Goal: Complete application form

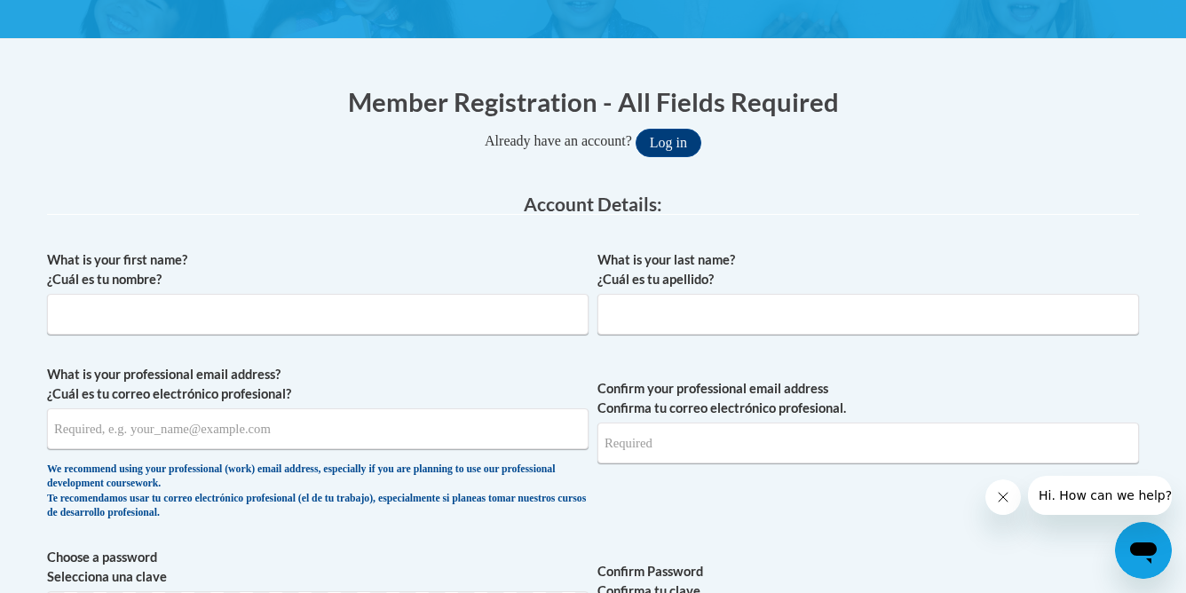
scroll to position [305, 0]
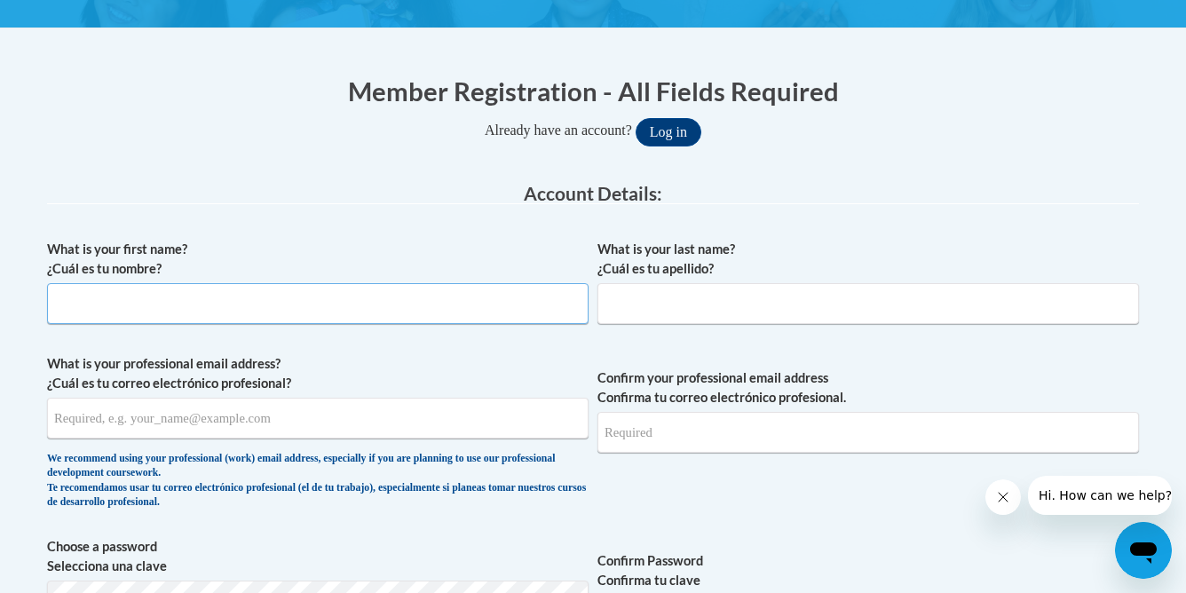
click at [450, 304] on input "What is your first name? ¿Cuál es tu nombre?" at bounding box center [318, 303] width 542 height 41
type input "Mia"
click at [669, 308] on input "What is your last name? ¿Cuál es tu apellido?" at bounding box center [869, 303] width 542 height 41
type input "Spotts"
click at [401, 410] on input "What is your professional email address? ¿Cuál es tu correo electrónico profesi…" at bounding box center [318, 418] width 542 height 41
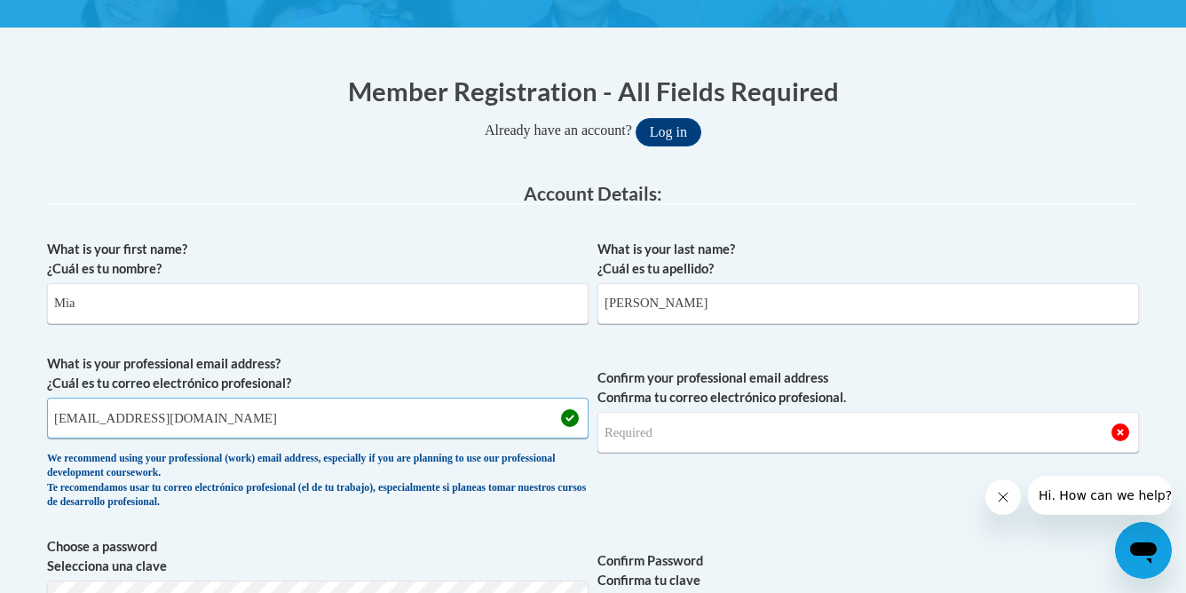
type input "mspotts@starkvillesd.com"
click at [643, 438] on input "Confirm your professional email address Confirma tu correo electrónico profesio…" at bounding box center [869, 432] width 542 height 41
type input "mspotts@starkvillesd.com"
click at [634, 497] on span "Confirm your professional email address Confirma tu correo electrónico profesio…" at bounding box center [869, 436] width 542 height 164
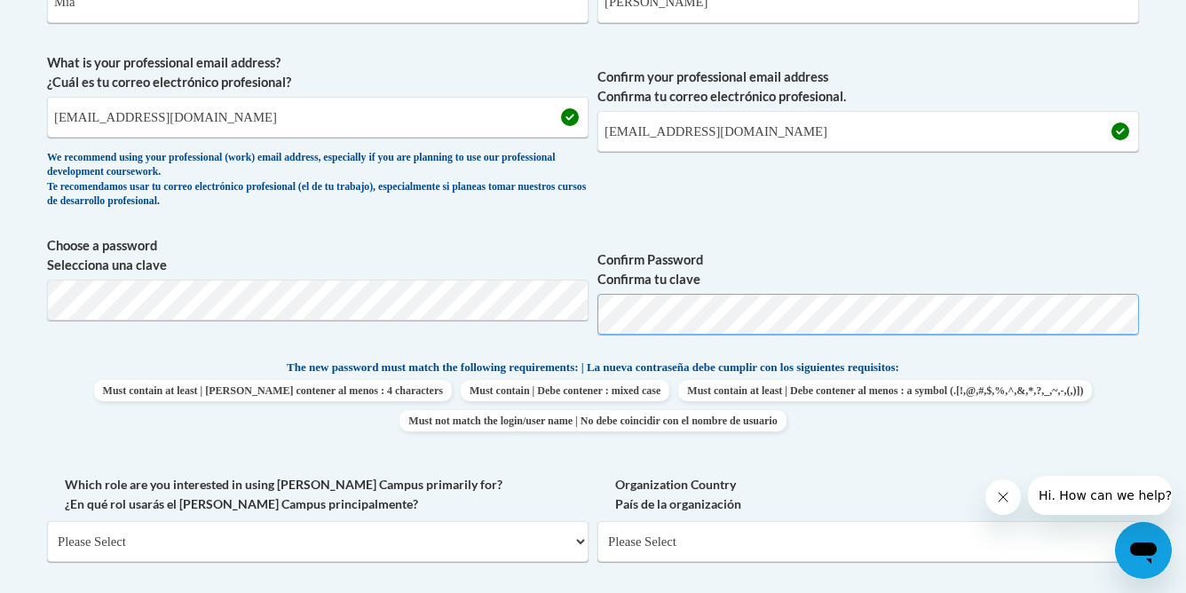
scroll to position [607, 0]
click at [561, 447] on div "What is your first name? ¿Cuál es tu nombre? Mia What is your last name? ¿Cuál …" at bounding box center [593, 334] width 1092 height 810
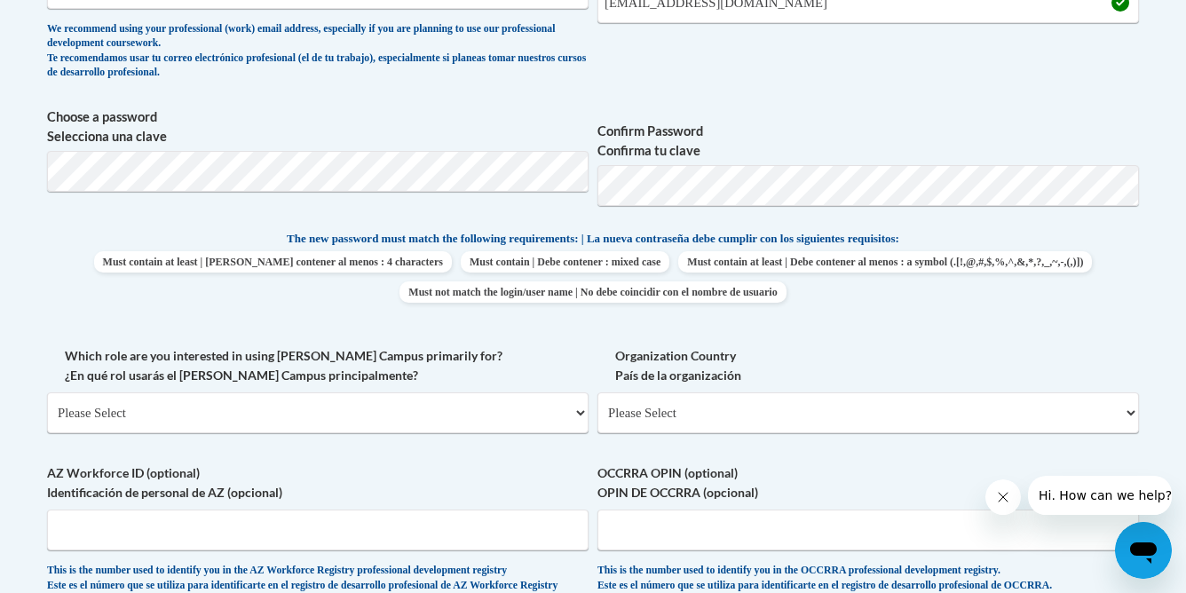
scroll to position [738, 0]
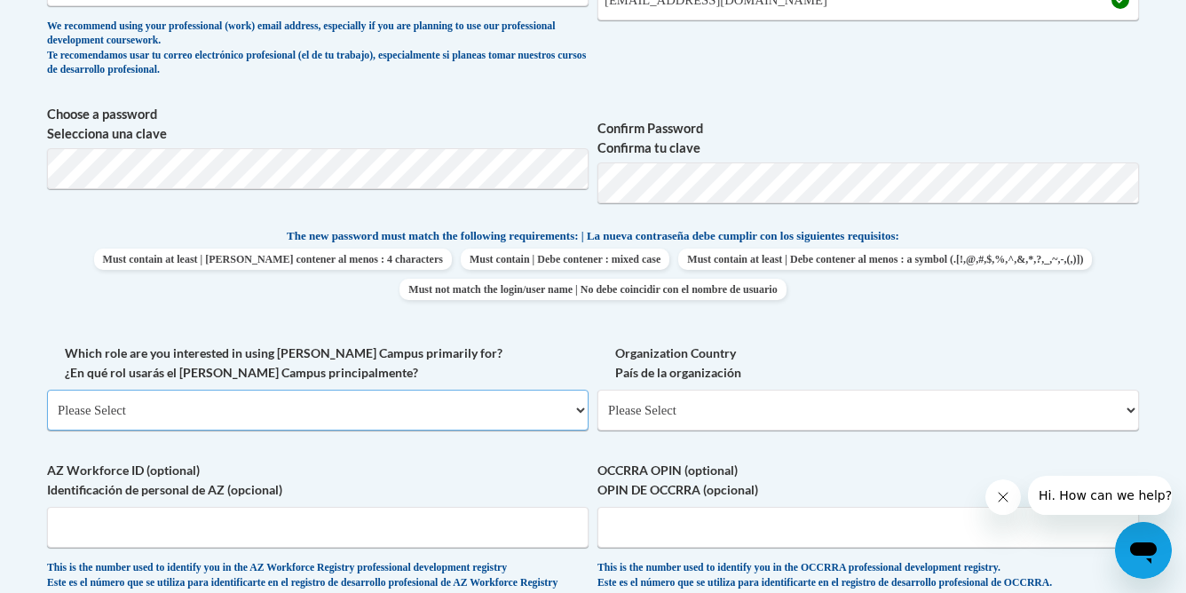
click at [575, 404] on select "Please Select College/University | Colegio/Universidad Community/Nonprofit Part…" at bounding box center [318, 410] width 542 height 41
select select "fbf2d438-af2f-41f8-98f1-81c410e29de3"
click at [47, 390] on select "Please Select College/University | Colegio/Universidad Community/Nonprofit Part…" at bounding box center [318, 410] width 542 height 41
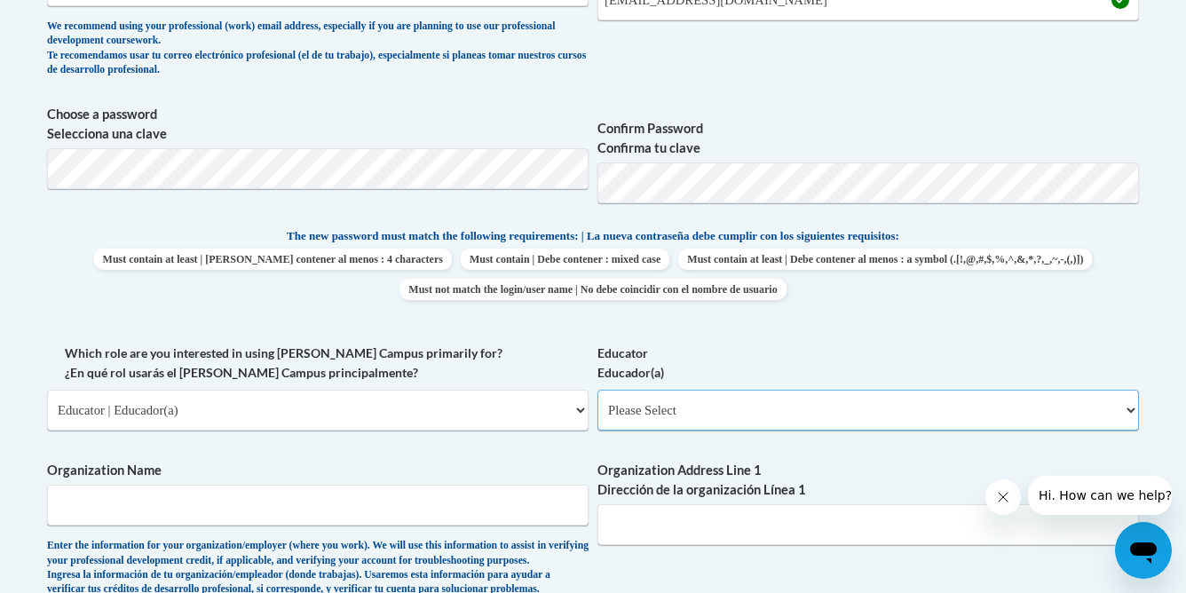
click at [694, 407] on select "Please Select Early Learning/Daycare Teacher/Family Home Care Provider | Maestr…" at bounding box center [869, 410] width 542 height 41
select select "8e40623d-54d0-45cd-9f92-5df65cd3f8cf"
click at [598, 390] on select "Please Select Early Learning/Daycare Teacher/Family Home Care Provider | Maestr…" at bounding box center [869, 410] width 542 height 41
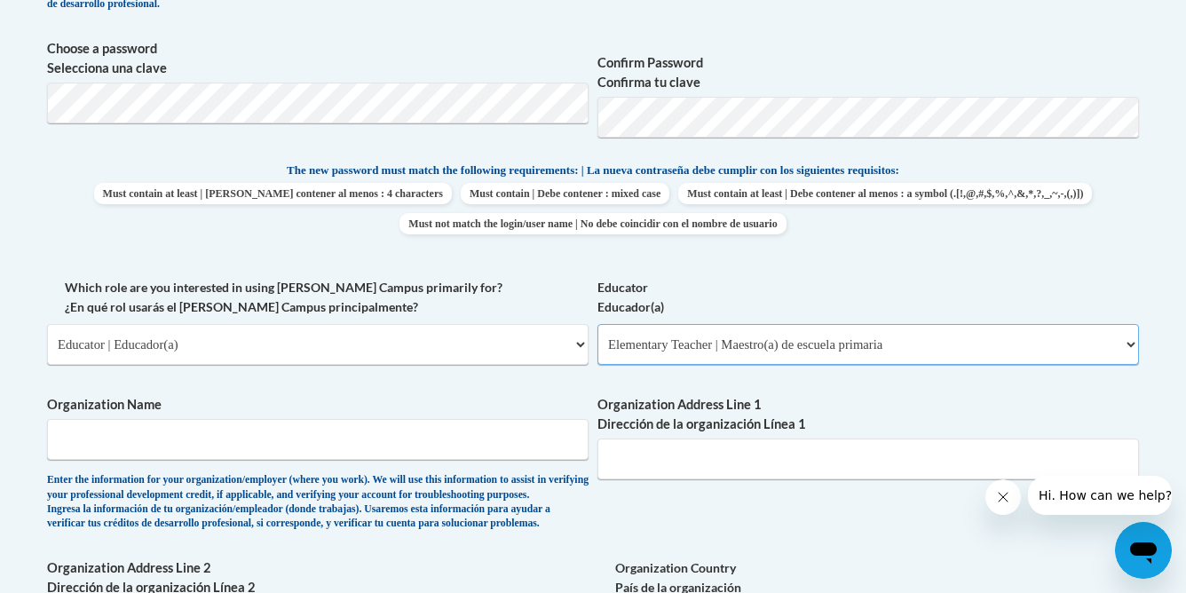
scroll to position [819, 0]
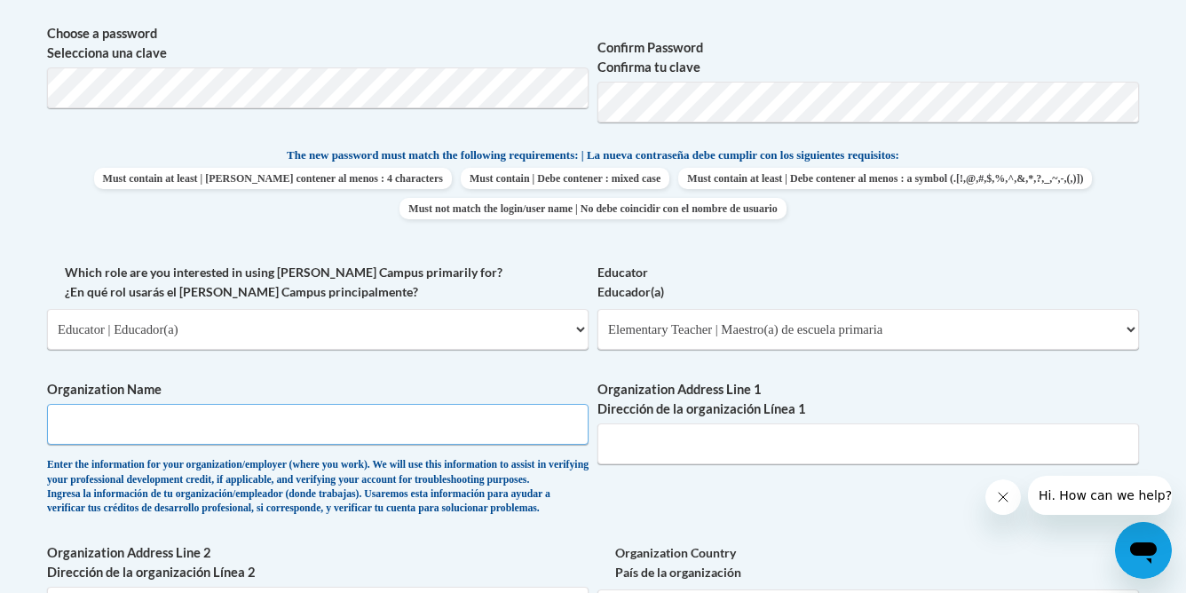
click at [480, 424] on input "Organization Name" at bounding box center [318, 424] width 542 height 41
type input "Sudduth Elementary School"
click at [715, 461] on input "Organization Address Line 1 Dirección de la organización Línea 1" at bounding box center [869, 444] width 542 height 41
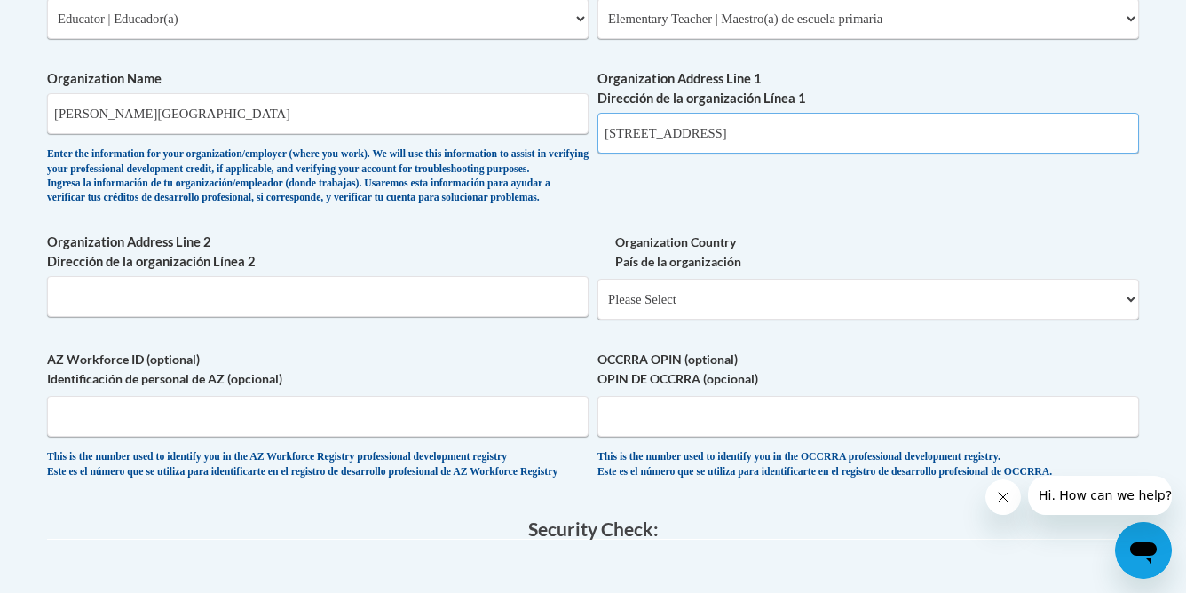
scroll to position [1128, 0]
type input "101 Greenfield St. Starkville, MS 39759"
click at [944, 304] on span "Organization Country País de la organización Please Select United States | Esta…" at bounding box center [869, 277] width 542 height 87
click at [905, 321] on select "Please Select United States | Estados Unidos Outside of the United States | Fue…" at bounding box center [869, 300] width 542 height 41
select select "ad49bcad-a171-4b2e-b99c-48b446064914"
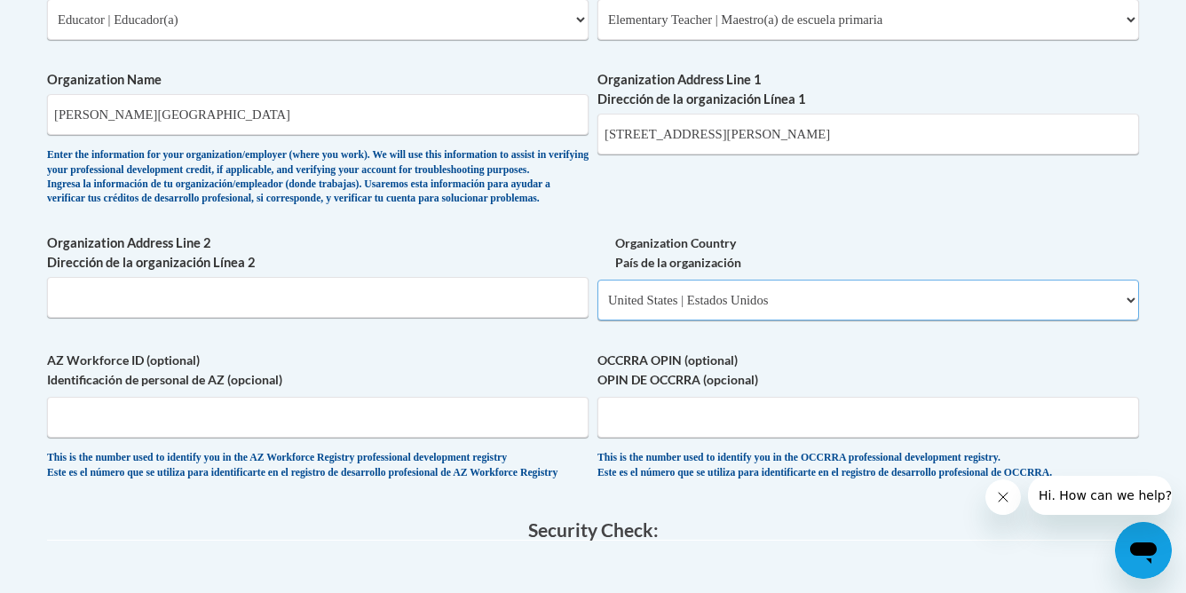
click at [598, 308] on select "Please Select United States | Estados Unidos Outside of the United States | Fue…" at bounding box center [869, 300] width 542 height 41
select select
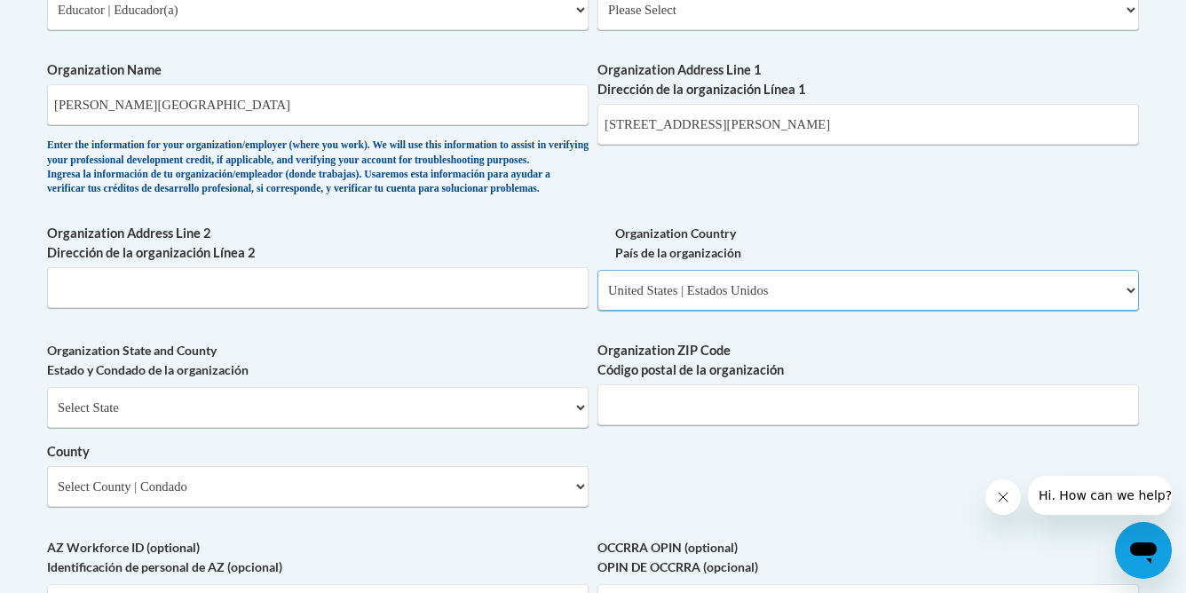
scroll to position [1131, 0]
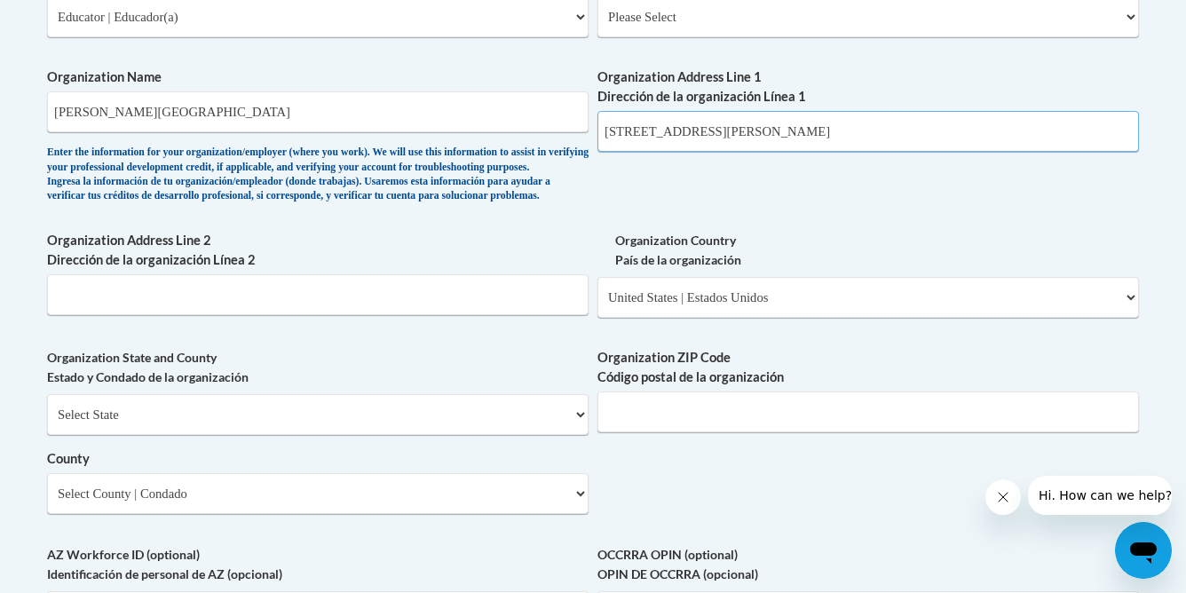
drag, startPoint x: 844, startPoint y: 129, endPoint x: 713, endPoint y: 131, distance: 131.4
click at [713, 131] on input "101 Greenfield St. Starkville, MS 39759" at bounding box center [869, 131] width 542 height 41
type input "101 Greenfield St."
click at [564, 435] on select "Select State Alabama Alaska Arizona Arkansas California Colorado Connecticut De…" at bounding box center [318, 414] width 542 height 41
select select "Mississippi"
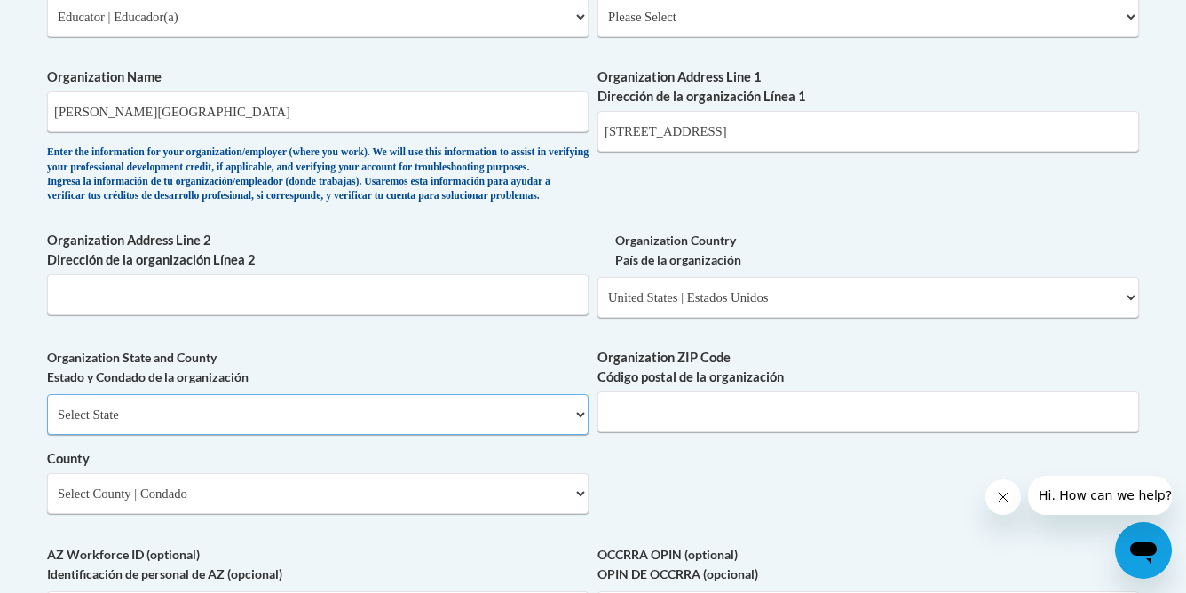
click at [47, 424] on select "Select State Alabama Alaska Arizona Arkansas California Colorado Connecticut De…" at bounding box center [318, 414] width 542 height 41
click at [677, 432] on input "Organization ZIP Code Código postal de la organización" at bounding box center [869, 412] width 542 height 41
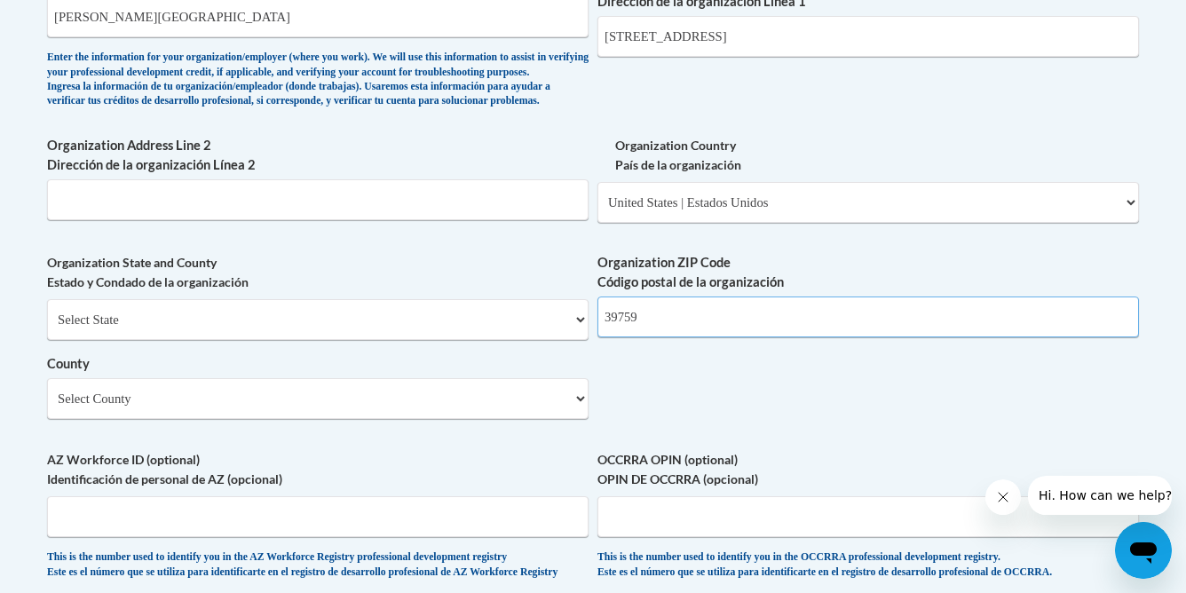
scroll to position [1236, 0]
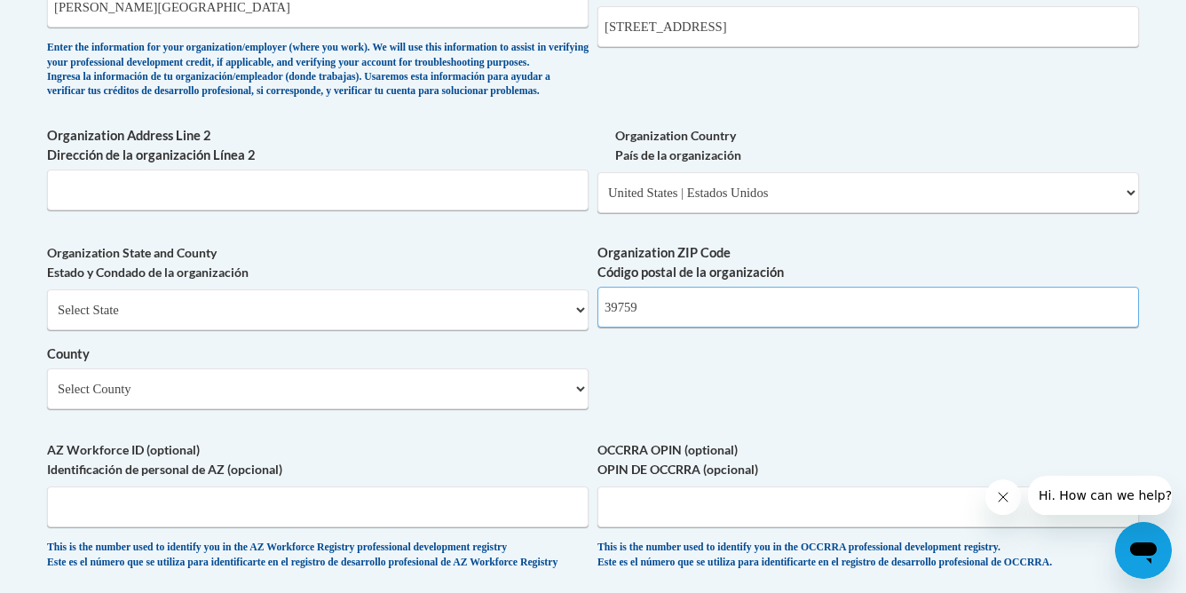
type input "39759"
click at [572, 408] on select "Select County Adams Alcorn Amite Attala Benton Bolivar Calhoun Carroll Chickasa…" at bounding box center [318, 388] width 542 height 41
select select "Oktibbeha"
click at [47, 398] on select "Select County Adams Alcorn Amite Attala Benton Bolivar Calhoun Carroll Chickasa…" at bounding box center [318, 388] width 542 height 41
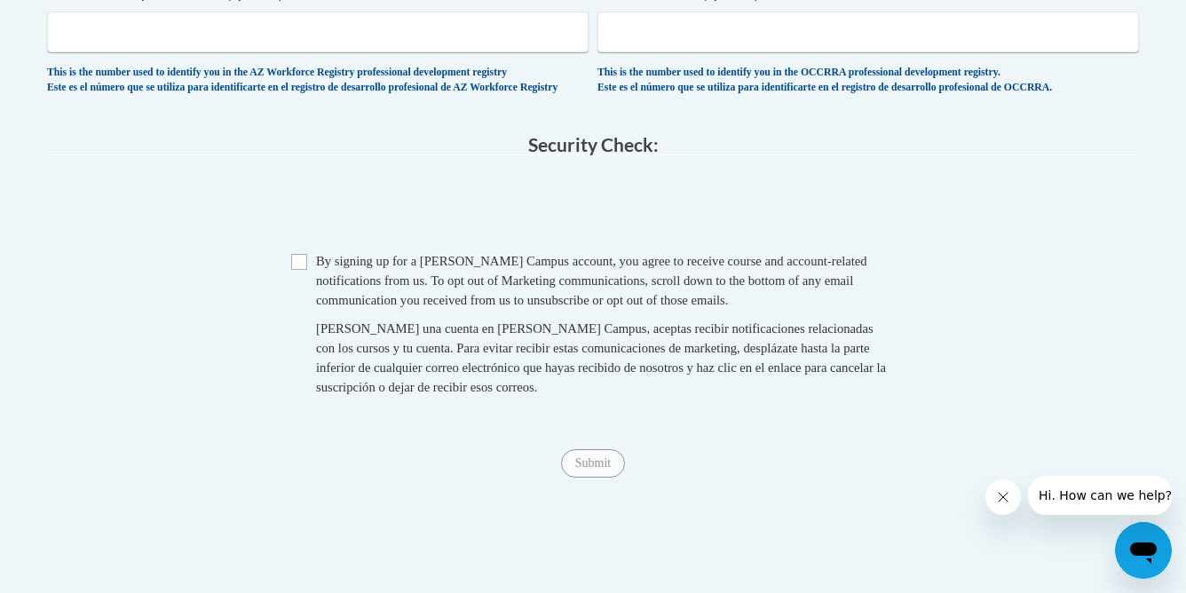
scroll to position [1714, 0]
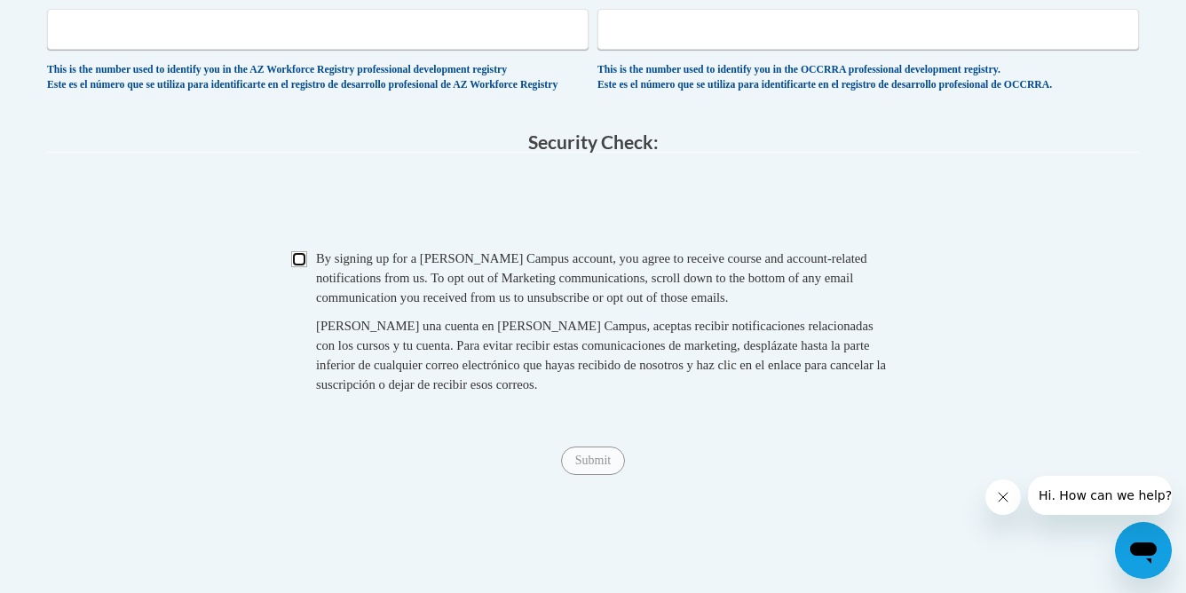
click at [306, 267] on input "Checkbox" at bounding box center [299, 259] width 16 height 16
checkbox input "true"
click at [584, 475] on input "Submit" at bounding box center [593, 461] width 64 height 28
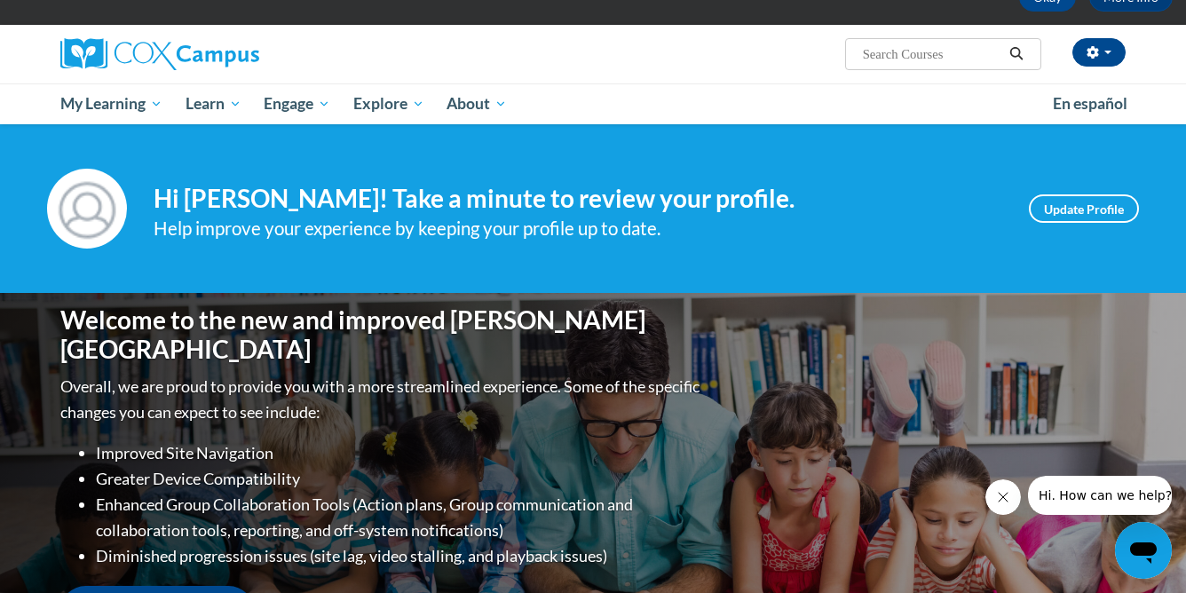
scroll to position [98, 0]
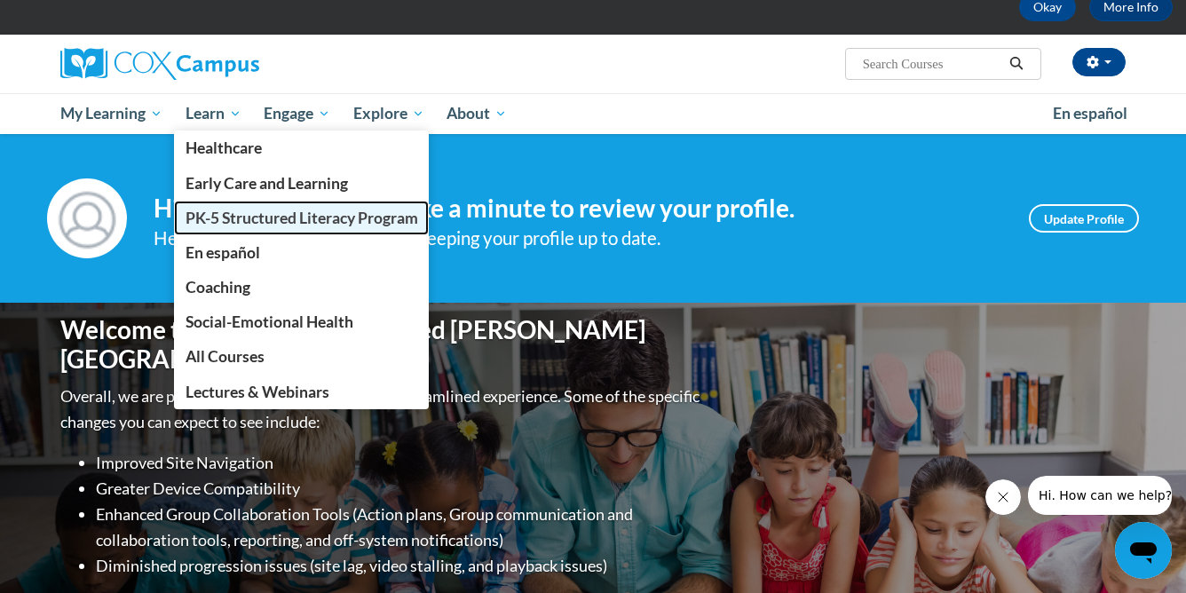
click at [259, 216] on span "PK-5 Structured Literacy Program" at bounding box center [302, 218] width 233 height 19
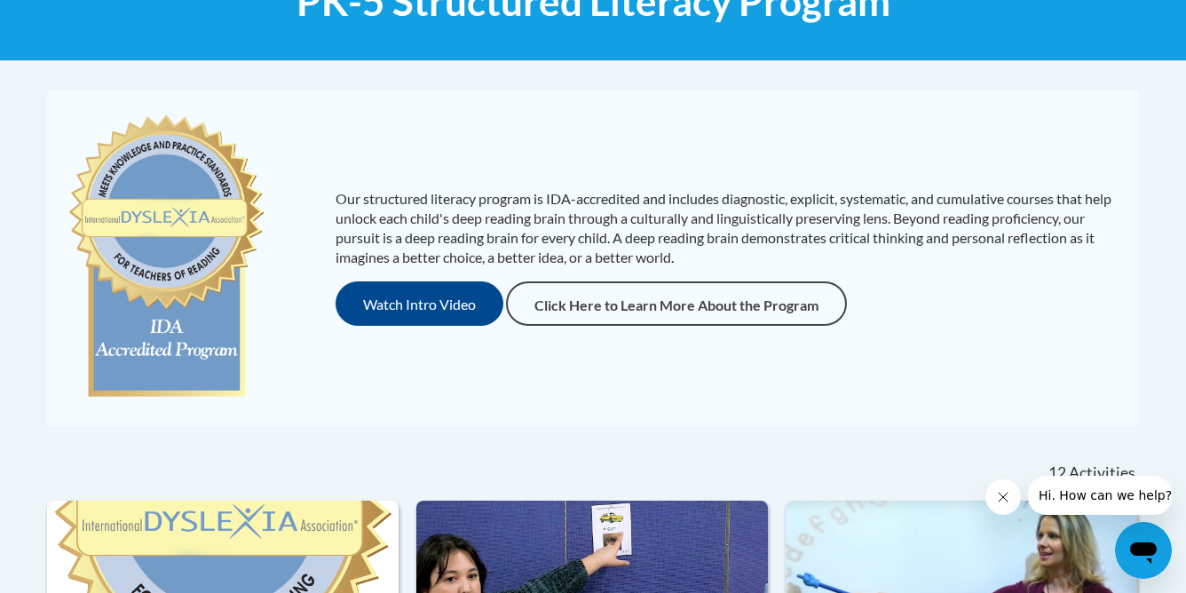
scroll to position [310, 0]
